Goal: Task Accomplishment & Management: Complete application form

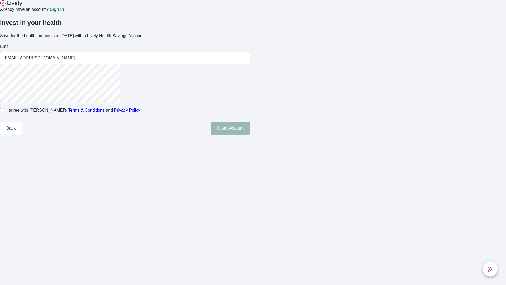
click at [4, 112] on input "I agree with Lively’s Terms & Conditions and Privacy Policy" at bounding box center [2, 110] width 4 height 4
checkbox input "true"
click at [250, 134] on button "Open Account" at bounding box center [230, 128] width 39 height 13
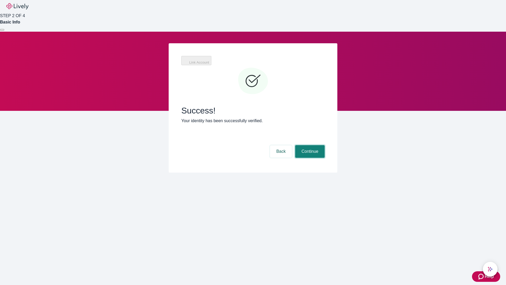
click at [309, 145] on button "Continue" at bounding box center [310, 151] width 30 height 13
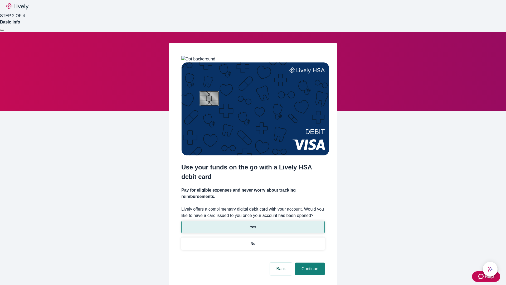
click at [253, 224] on p "Yes" at bounding box center [253, 227] width 6 height 6
click at [309, 262] on button "Continue" at bounding box center [310, 268] width 30 height 13
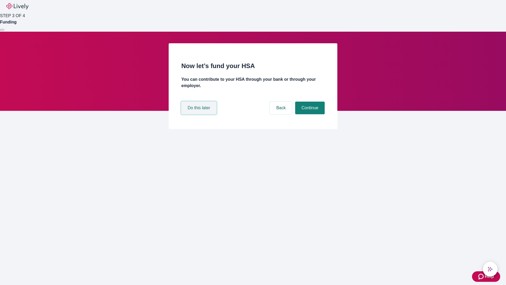
click at [199, 114] on button "Do this later" at bounding box center [198, 107] width 35 height 13
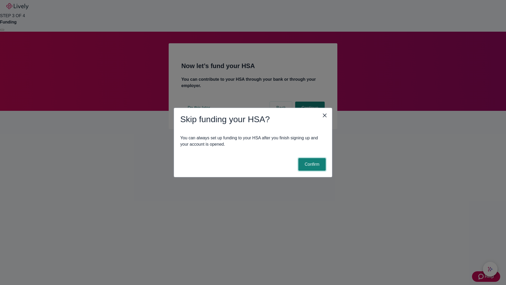
click at [311, 164] on button "Confirm" at bounding box center [311, 164] width 27 height 13
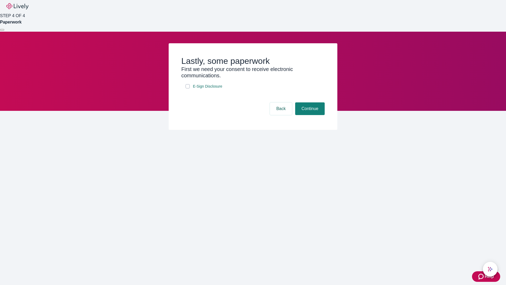
click at [188, 88] on input "E-Sign Disclosure" at bounding box center [187, 86] width 4 height 4
checkbox input "true"
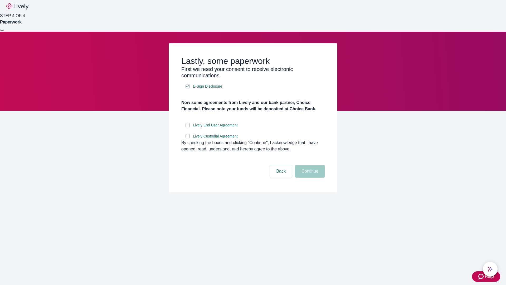
click at [188, 127] on input "Lively End User Agreement" at bounding box center [187, 125] width 4 height 4
checkbox input "true"
click at [188, 138] on input "Lively Custodial Agreement" at bounding box center [187, 136] width 4 height 4
checkbox input "true"
click at [309, 177] on button "Continue" at bounding box center [310, 171] width 30 height 13
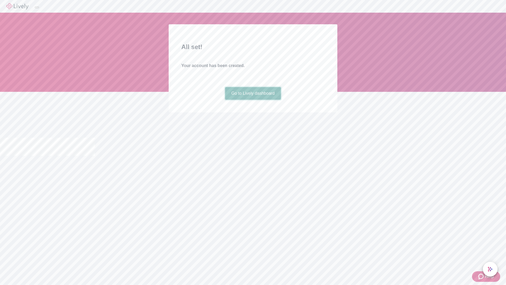
click at [253, 100] on link "Go to Lively dashboard" at bounding box center [253, 93] width 56 height 13
